Goal: Browse casually

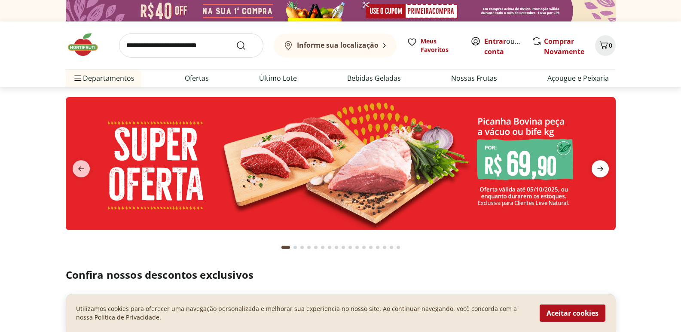
click at [596, 166] on icon "next" at bounding box center [600, 169] width 10 height 10
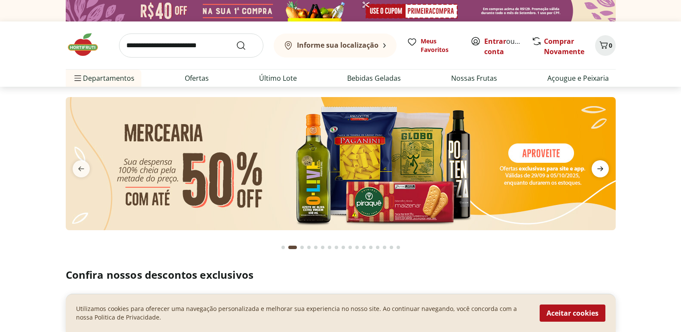
click at [599, 166] on icon "next" at bounding box center [600, 169] width 10 height 10
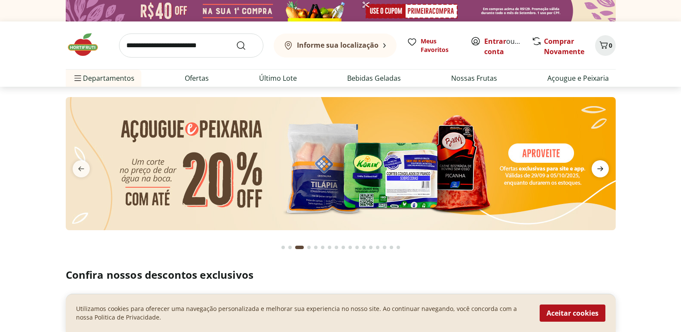
click at [599, 166] on icon "next" at bounding box center [600, 169] width 10 height 10
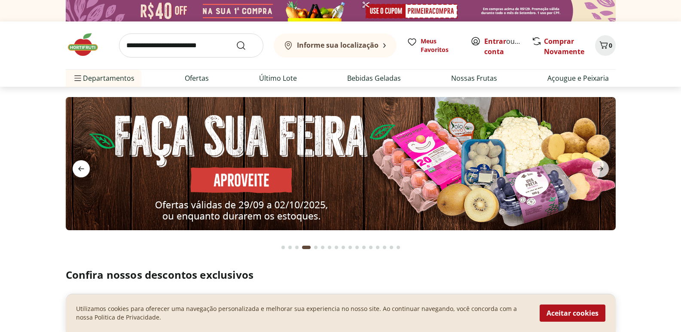
click at [87, 167] on span "previous" at bounding box center [81, 168] width 17 height 17
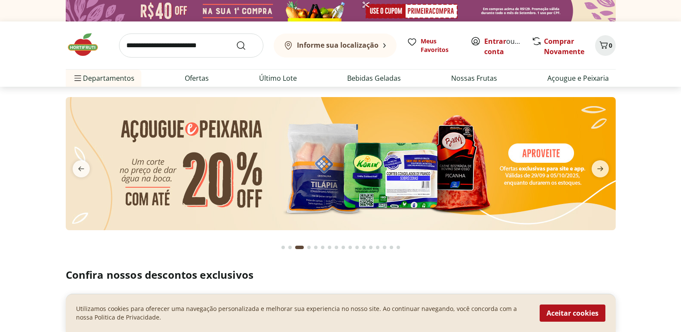
click at [444, 152] on img at bounding box center [341, 163] width 550 height 133
select select "**********"
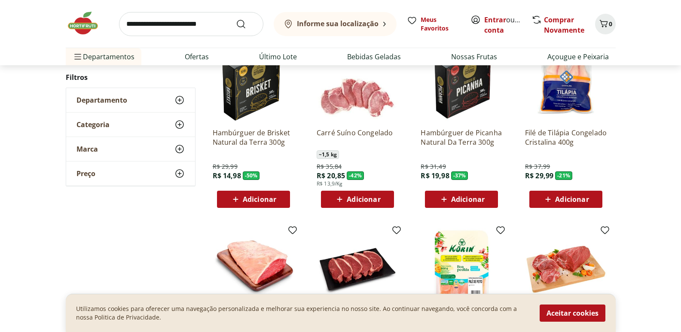
scroll to position [43, 0]
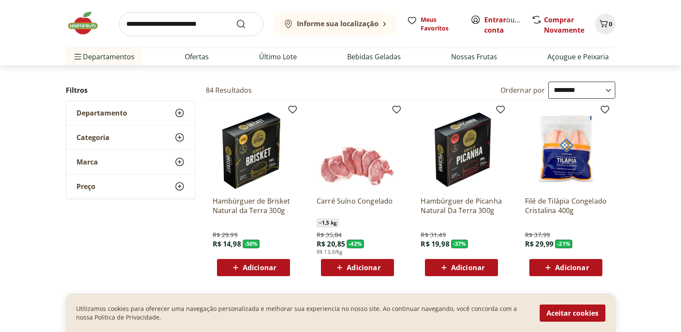
click at [453, 214] on p "Hambúrguer de Picanha Natural Da Terra 300g" at bounding box center [462, 205] width 82 height 19
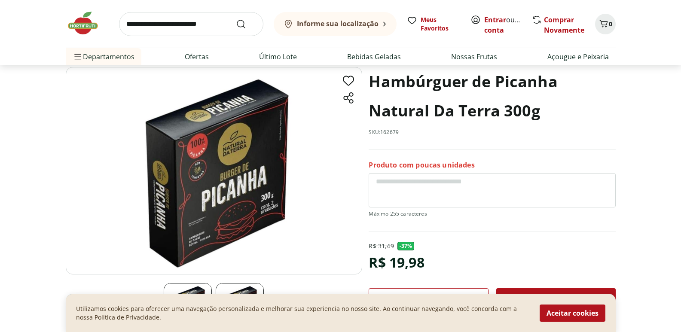
scroll to position [86, 0]
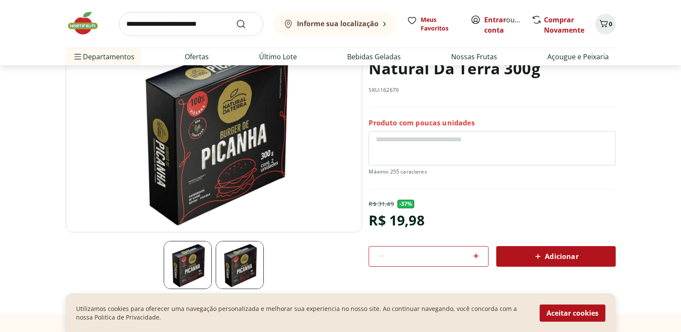
click at [242, 256] on img at bounding box center [240, 265] width 48 height 48
click at [173, 260] on img at bounding box center [188, 265] width 48 height 48
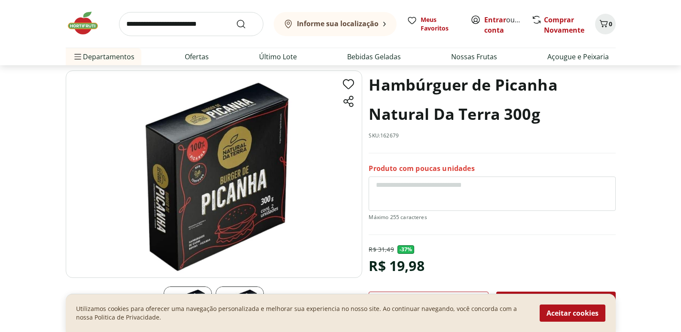
scroll to position [0, 0]
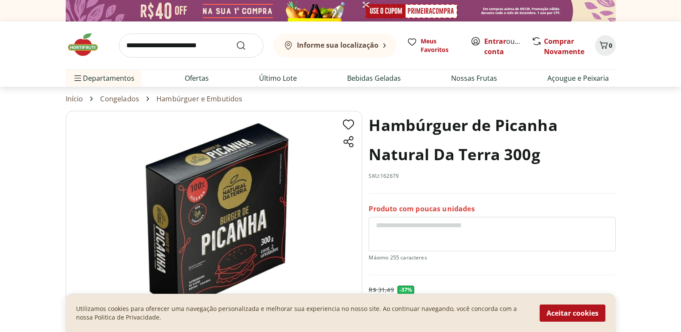
click at [80, 44] on img at bounding box center [87, 45] width 43 height 26
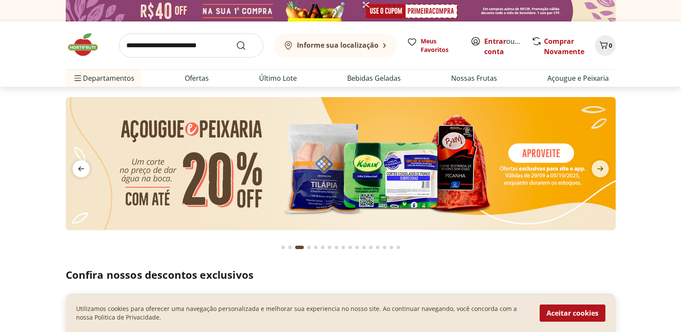
click at [79, 174] on icon "previous" at bounding box center [81, 169] width 10 height 10
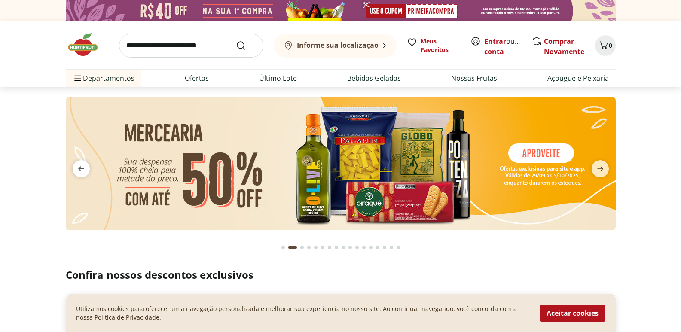
click at [79, 174] on icon "previous" at bounding box center [81, 169] width 10 height 10
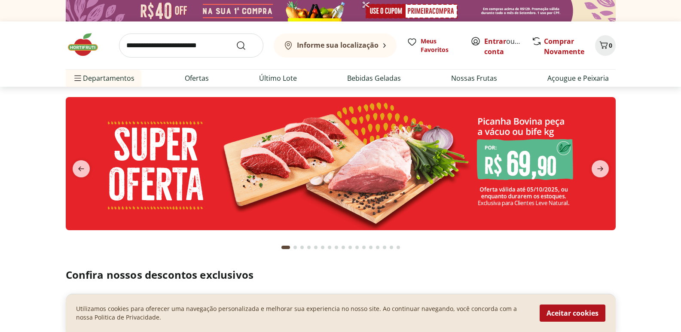
click at [247, 171] on img at bounding box center [341, 163] width 550 height 133
select select "**********"
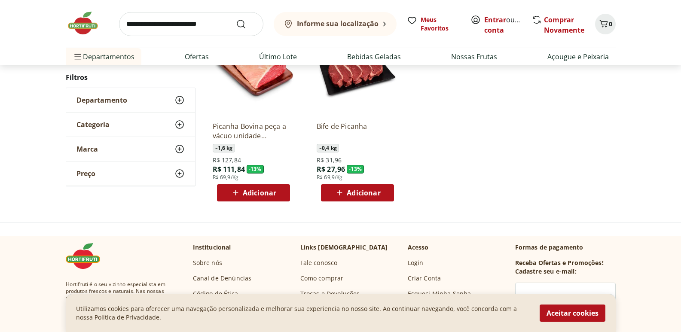
scroll to position [43, 0]
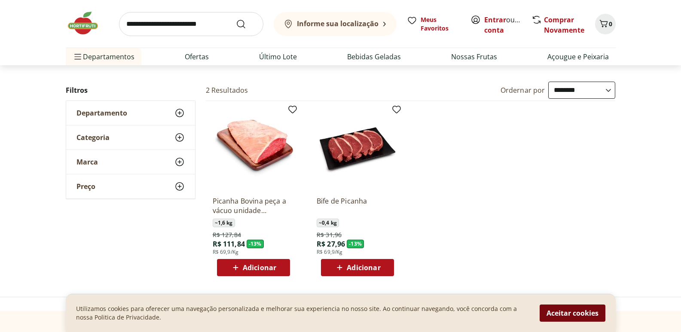
click at [589, 312] on button "Aceitar cookies" at bounding box center [573, 313] width 66 height 17
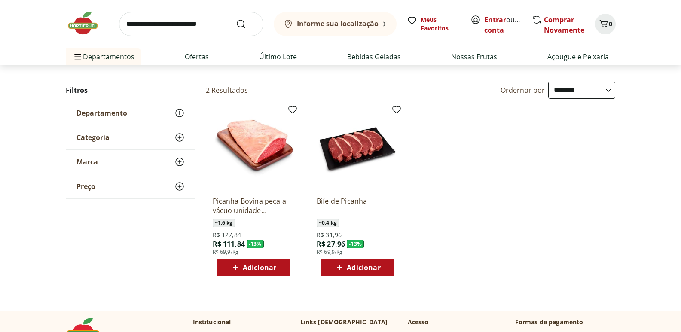
click at [77, 25] on img at bounding box center [87, 23] width 43 height 26
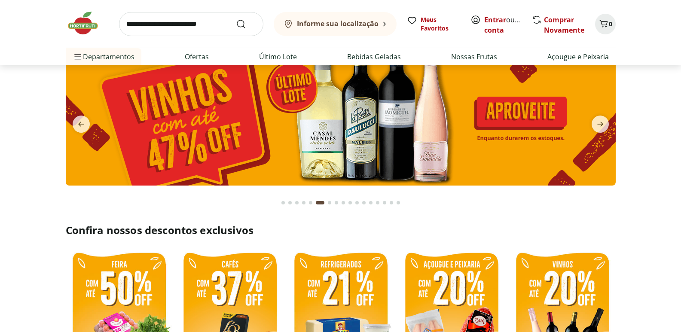
scroll to position [43, 0]
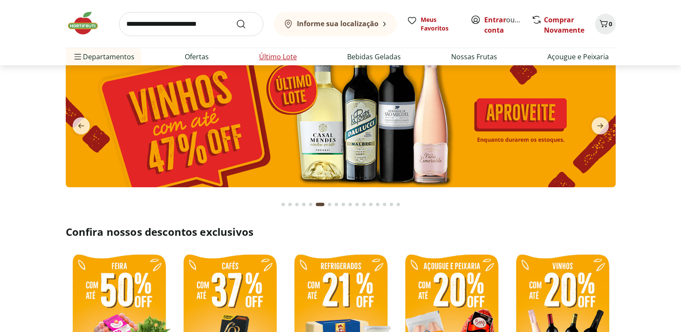
click at [285, 55] on link "Último Lote" at bounding box center [278, 57] width 38 height 10
select select "**********"
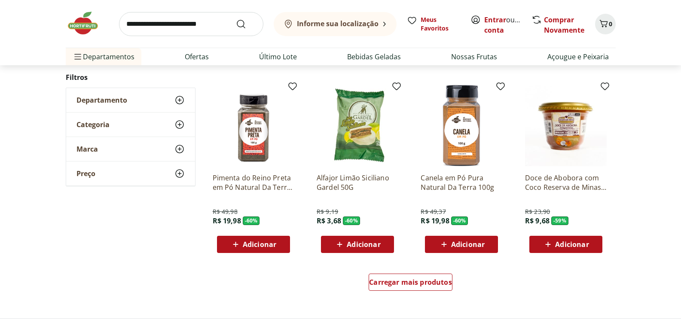
scroll to position [516, 0]
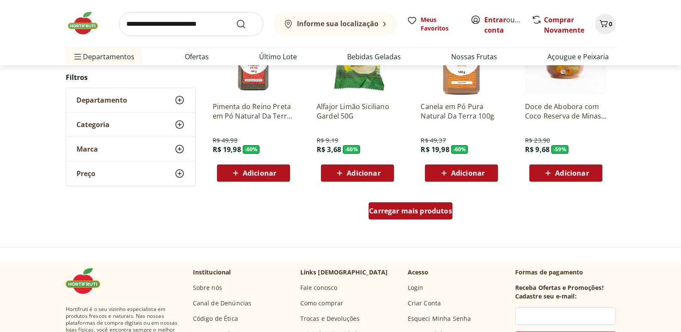
click at [439, 217] on div "Carregar mais produtos" at bounding box center [411, 210] width 84 height 17
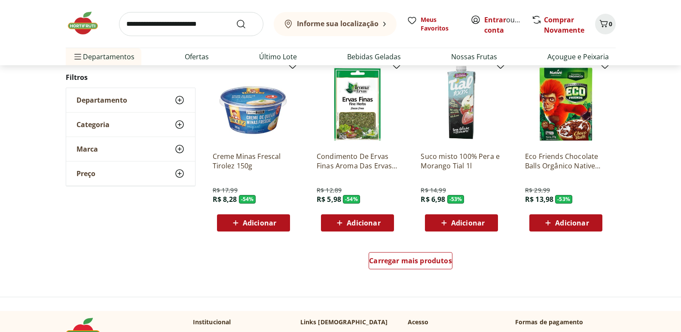
scroll to position [1075, 0]
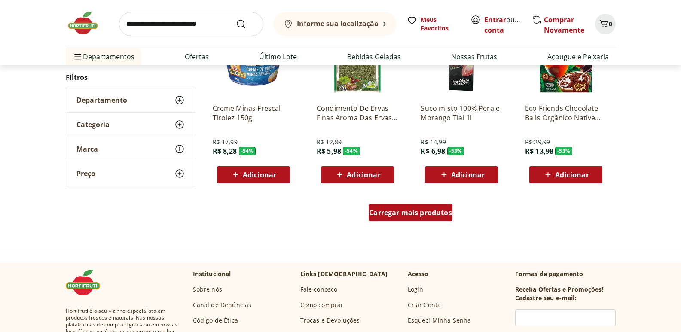
click at [441, 211] on span "Carregar mais produtos" at bounding box center [410, 212] width 83 height 7
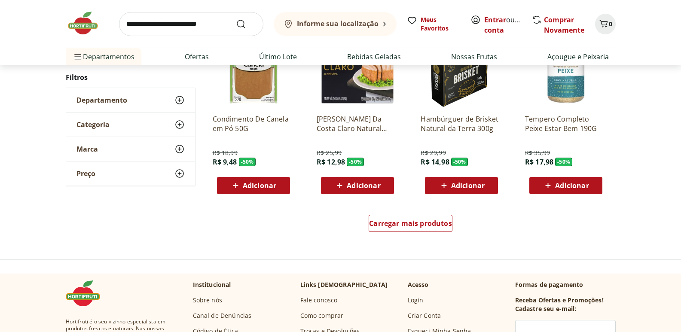
scroll to position [1719, 0]
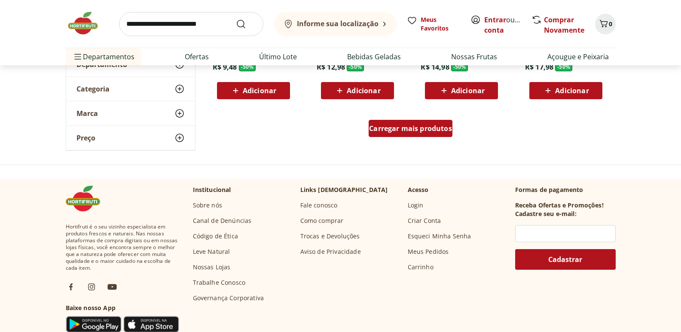
click at [426, 127] on span "Carregar mais produtos" at bounding box center [410, 128] width 83 height 7
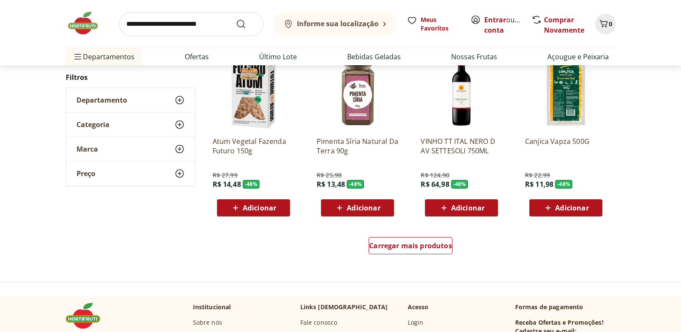
scroll to position [2149, 0]
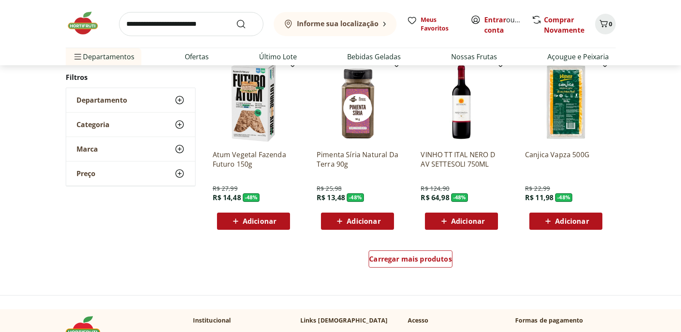
click at [78, 25] on img at bounding box center [87, 23] width 43 height 26
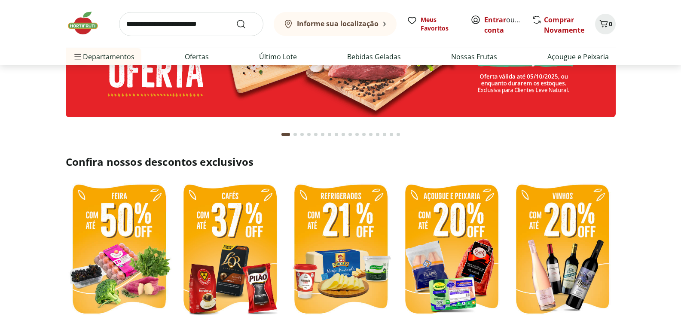
scroll to position [129, 0]
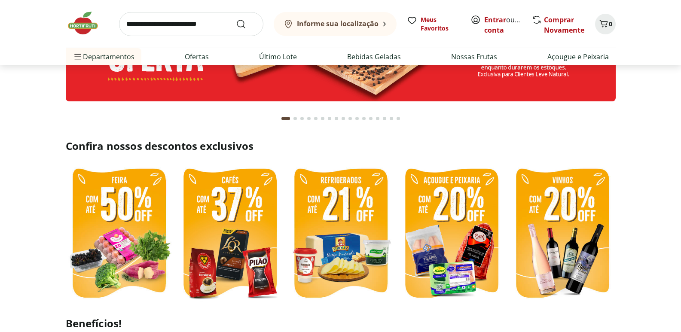
click at [314, 219] on img at bounding box center [341, 234] width 107 height 142
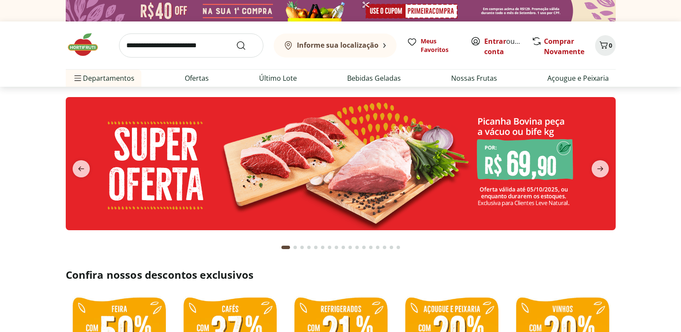
select select "**********"
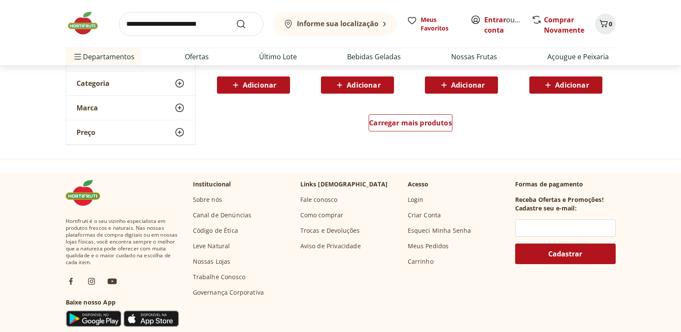
scroll to position [430, 0]
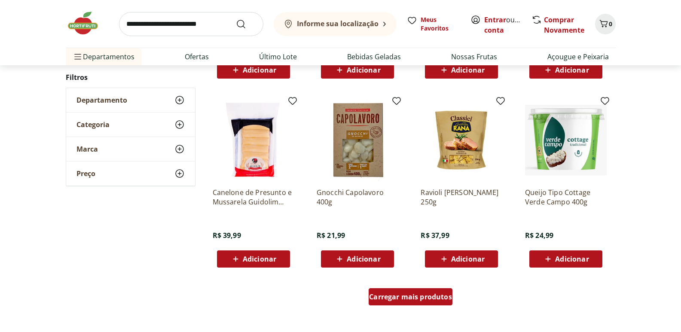
click at [427, 297] on span "Carregar mais produtos" at bounding box center [410, 297] width 83 height 7
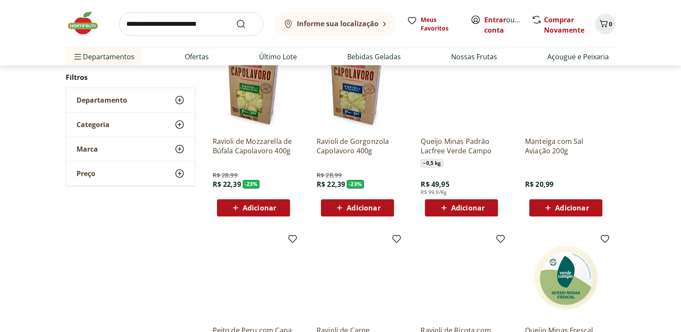
scroll to position [0, 0]
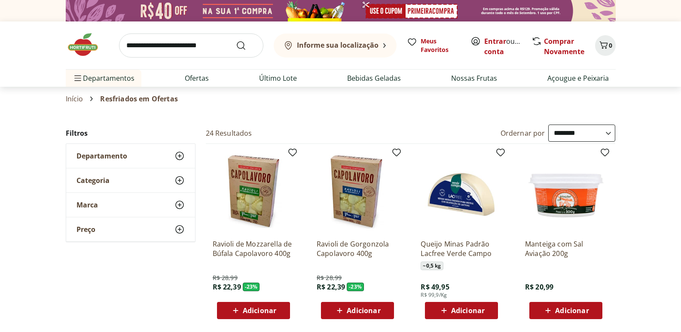
click at [86, 43] on img at bounding box center [87, 45] width 43 height 26
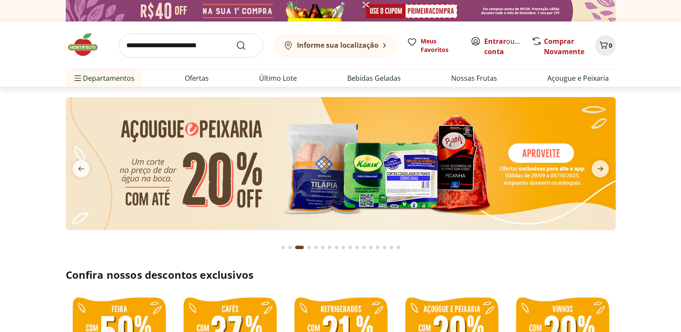
click at [488, 162] on img at bounding box center [341, 163] width 550 height 133
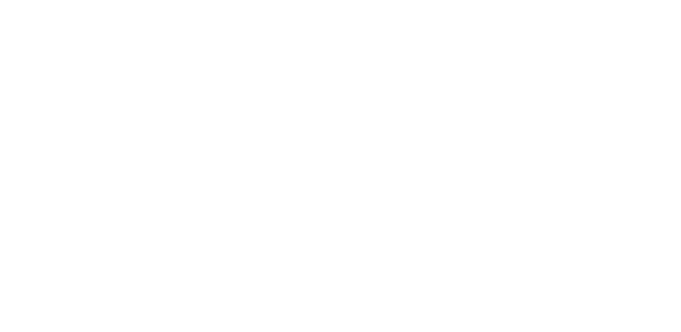
select select "**********"
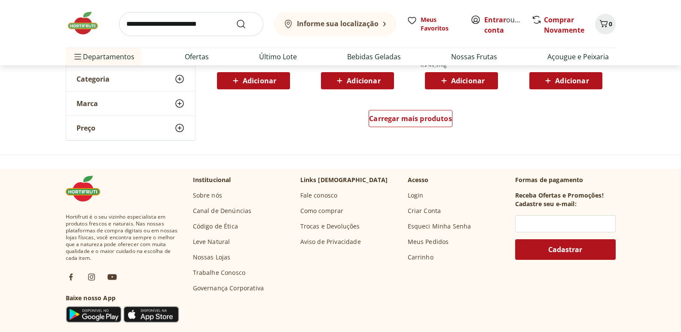
scroll to position [516, 0]
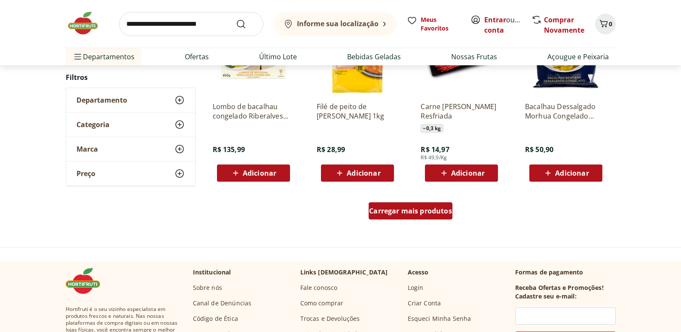
click at [414, 211] on span "Carregar mais produtos" at bounding box center [410, 211] width 83 height 7
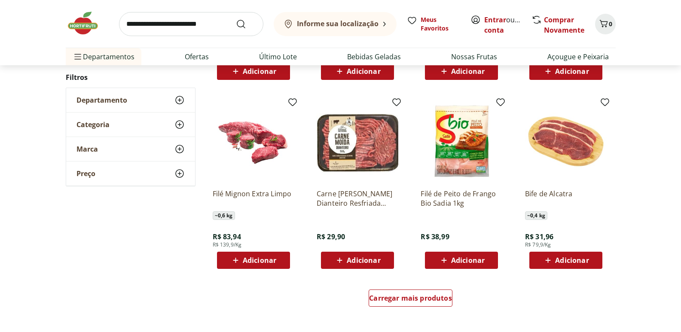
scroll to position [989, 0]
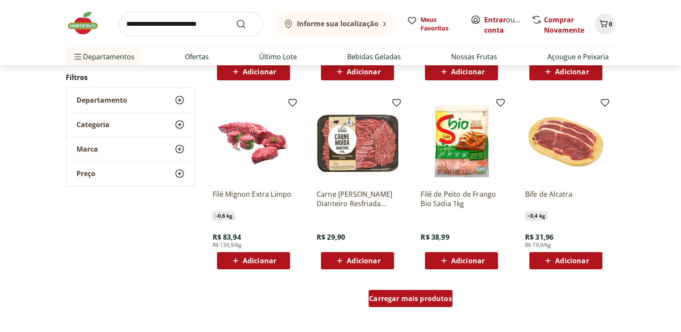
click at [409, 300] on span "Carregar mais produtos" at bounding box center [410, 298] width 83 height 7
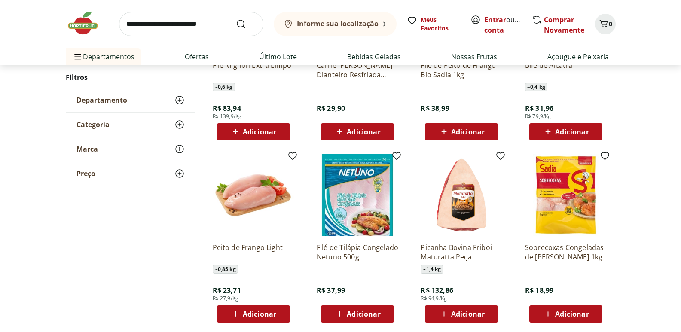
scroll to position [1161, 0]
